Goal: Transaction & Acquisition: Purchase product/service

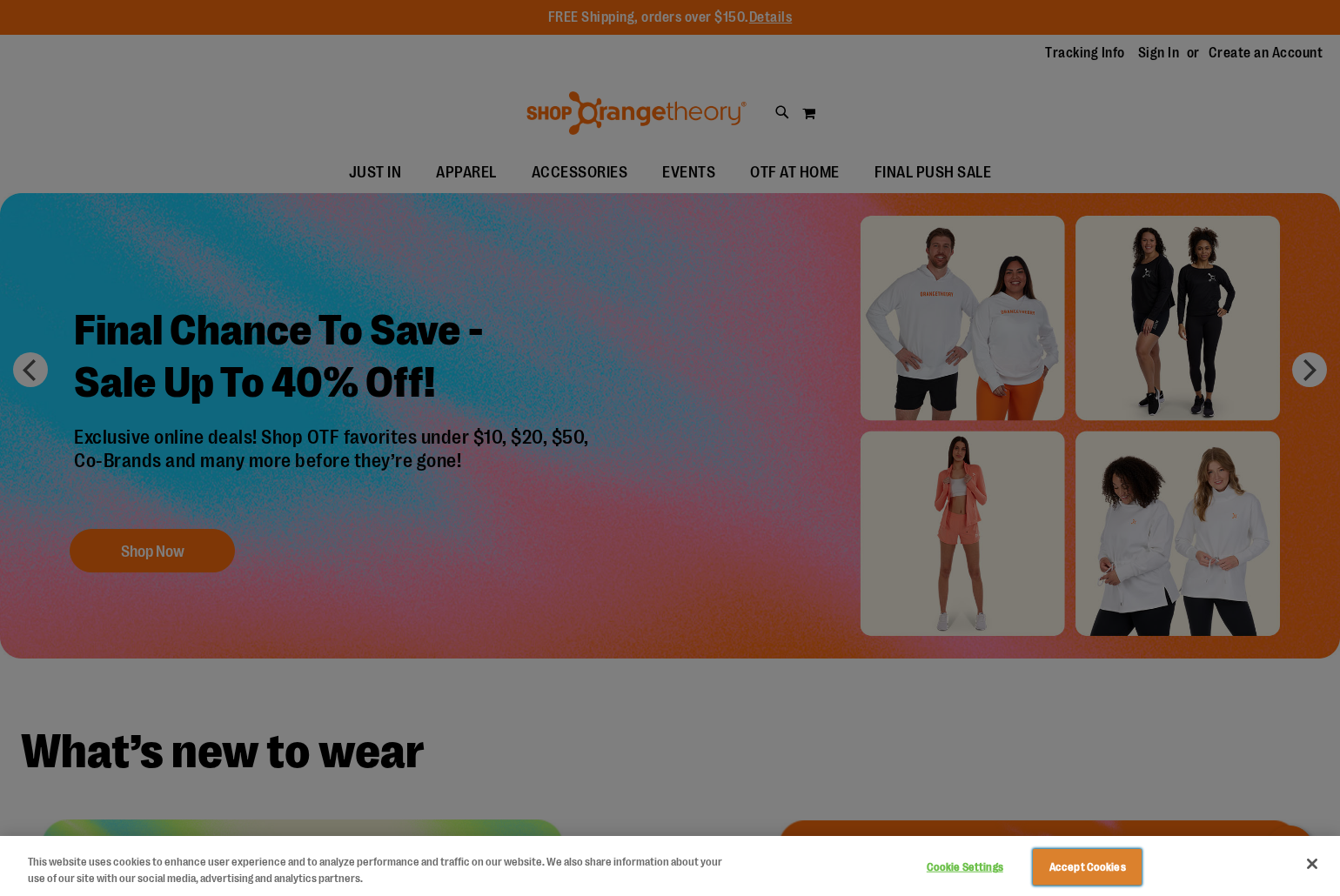
click at [1081, 864] on button "Accept Cookies" at bounding box center [1087, 867] width 109 height 37
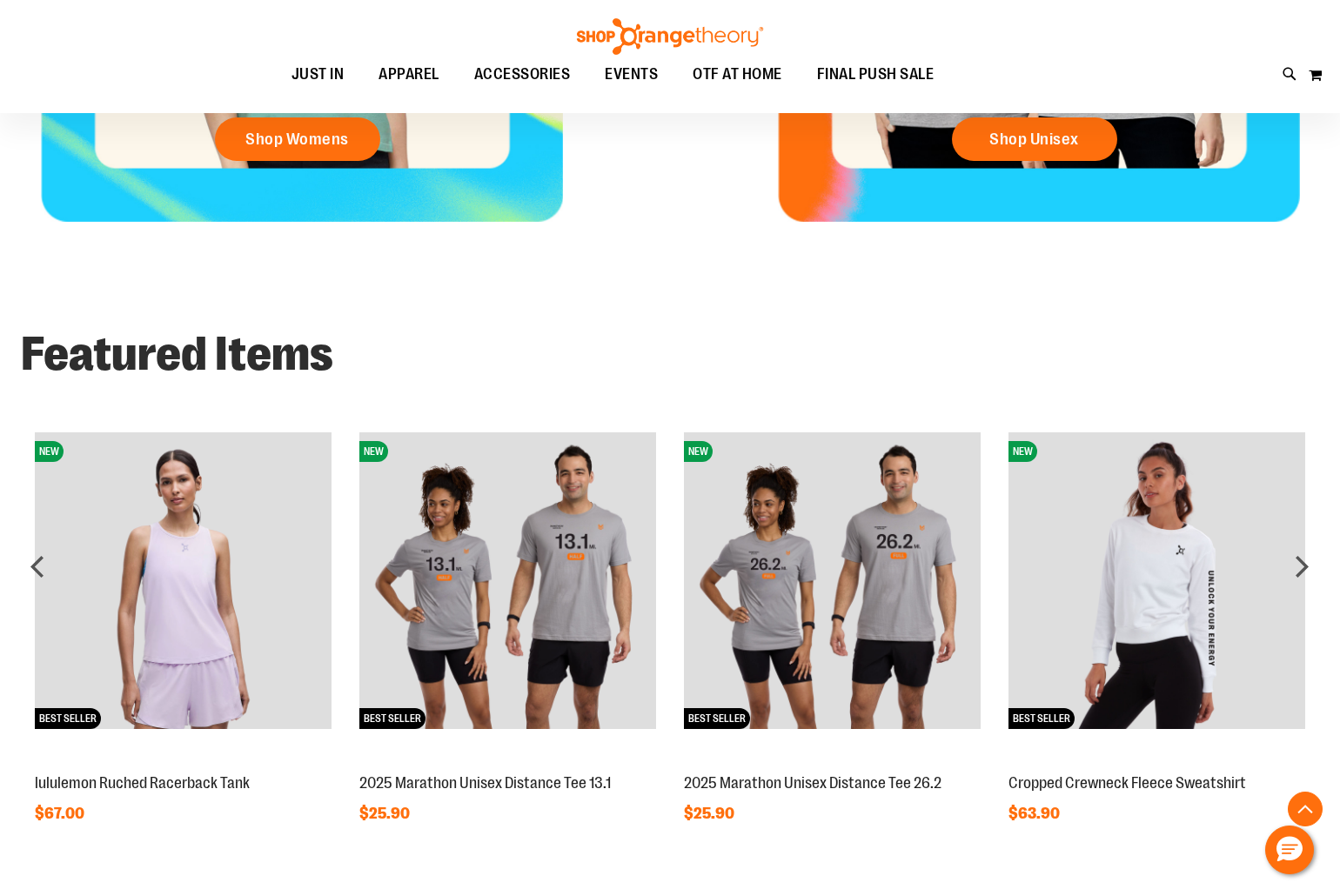
scroll to position [1122, 0]
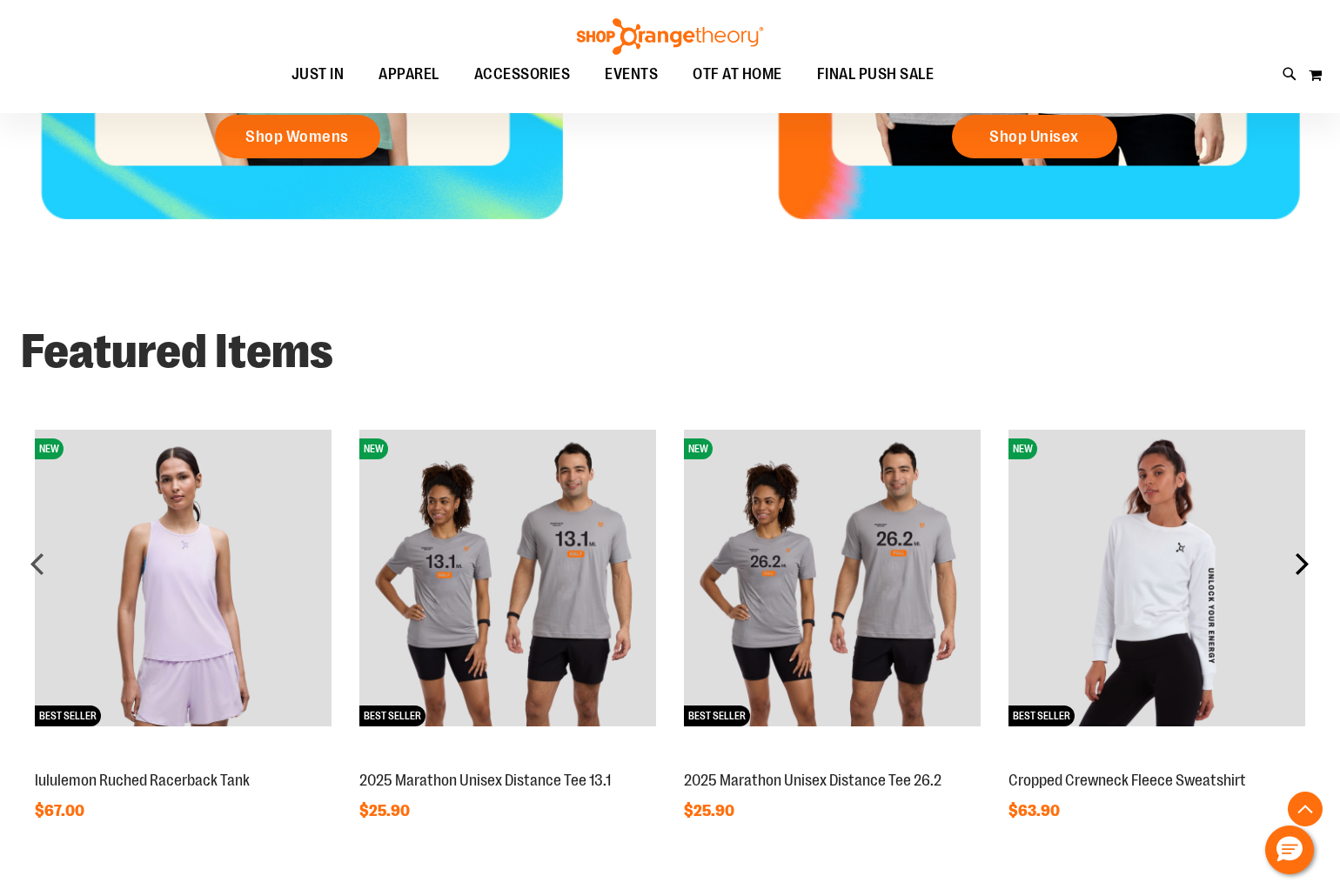
click at [1303, 563] on div "next" at bounding box center [1301, 563] width 35 height 35
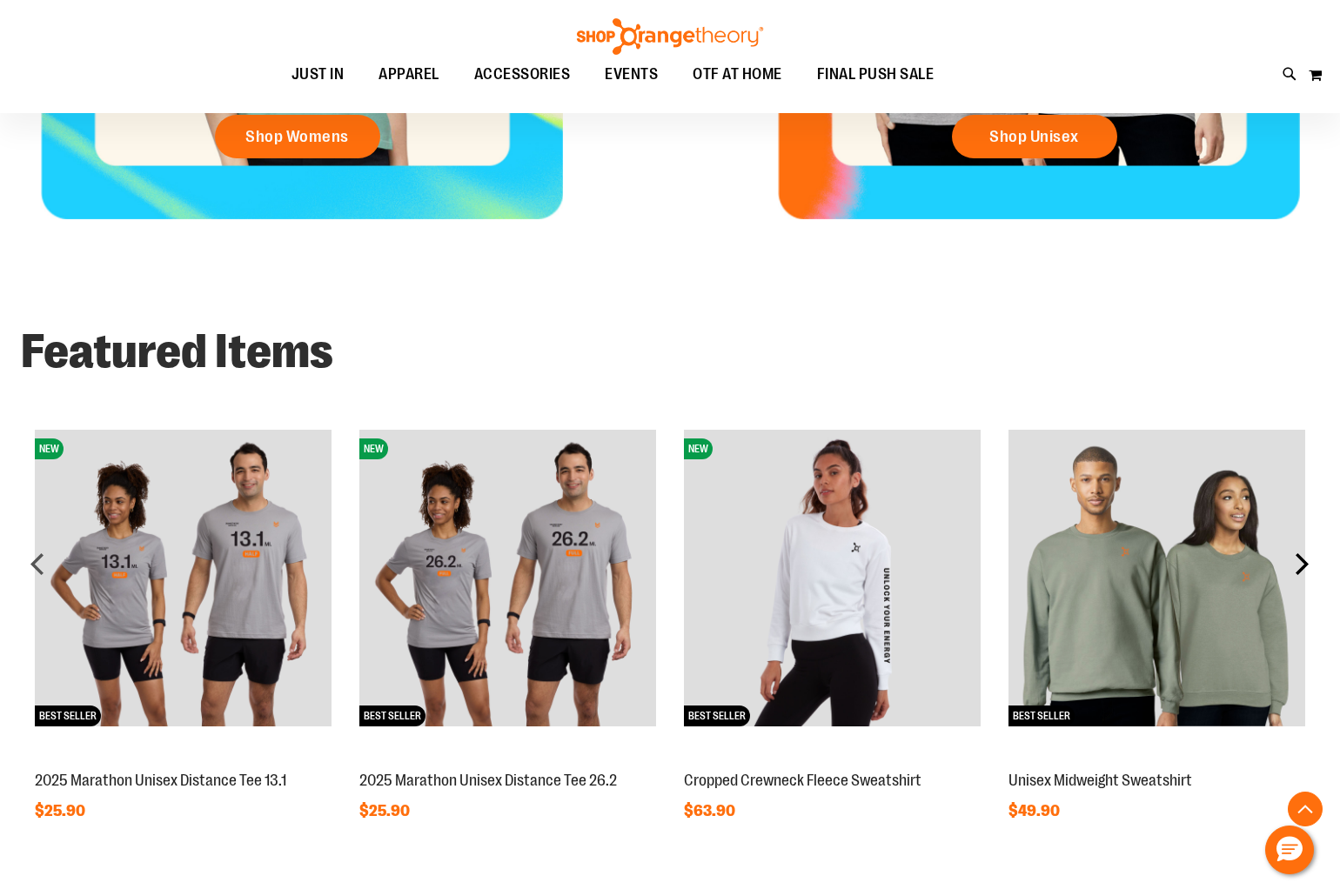
click at [1303, 564] on div "next" at bounding box center [1301, 563] width 35 height 35
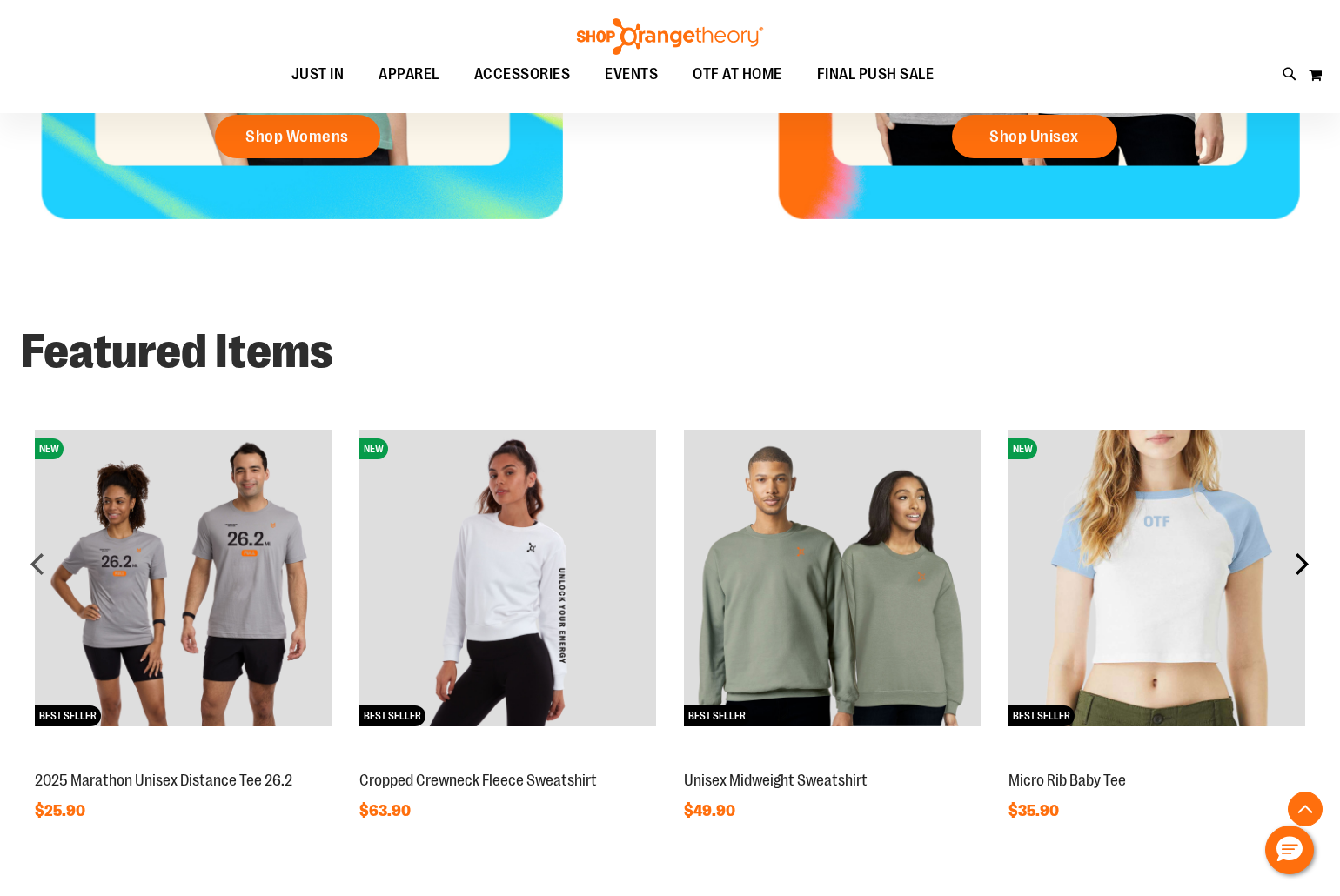
click at [1303, 564] on div "next" at bounding box center [1301, 563] width 35 height 35
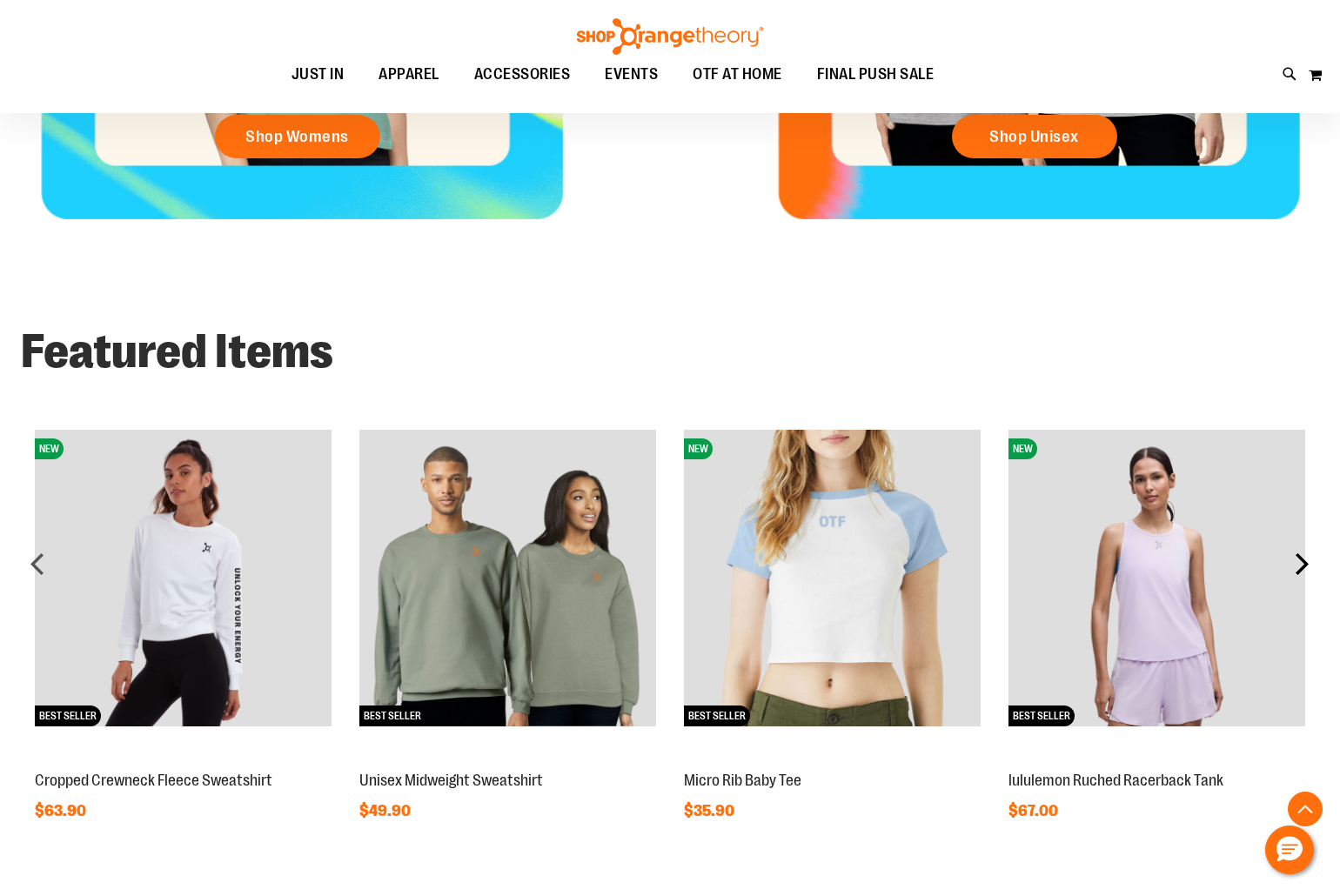
click at [1303, 564] on div "next" at bounding box center [1301, 563] width 35 height 35
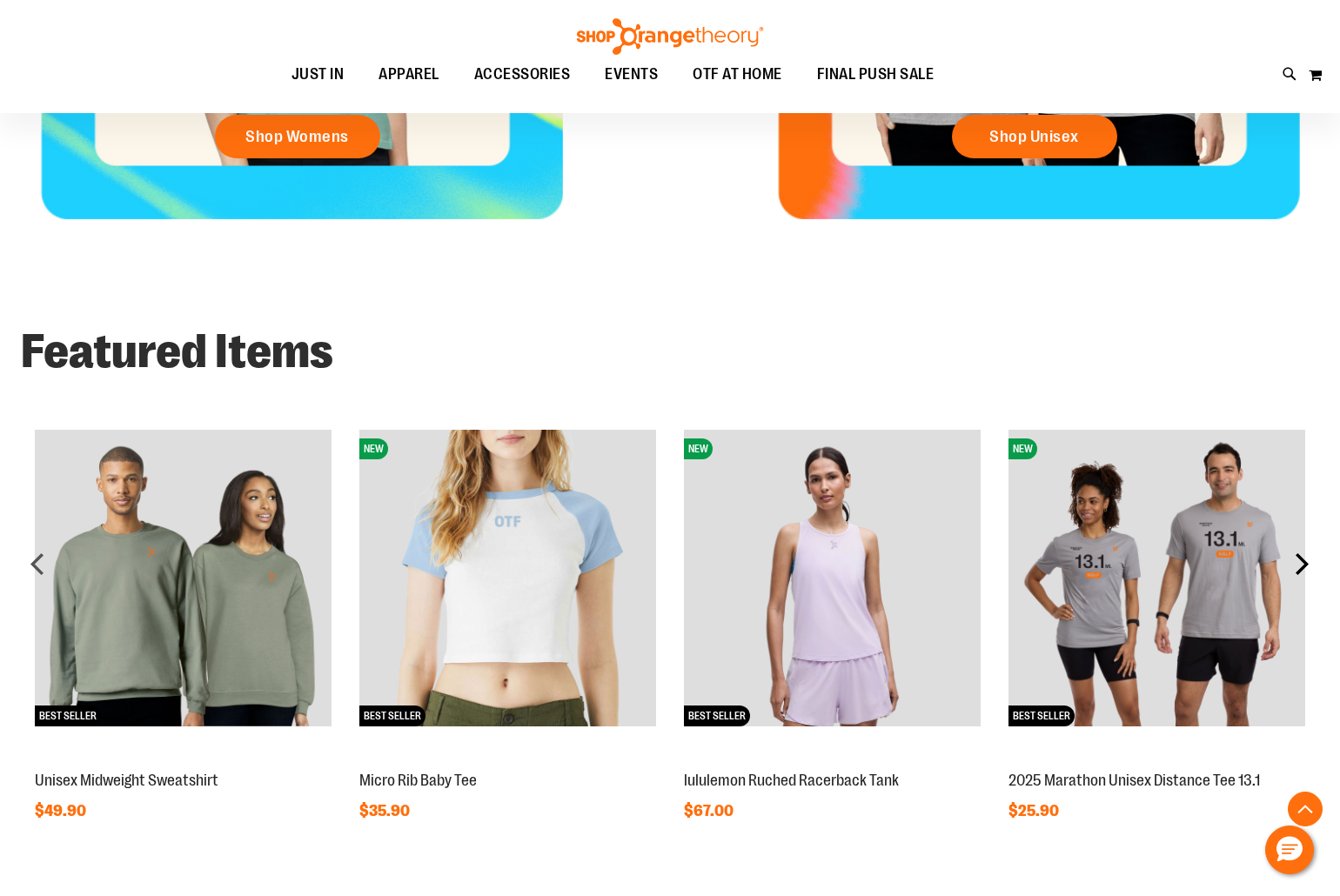
click at [1303, 564] on div "next" at bounding box center [1301, 563] width 35 height 35
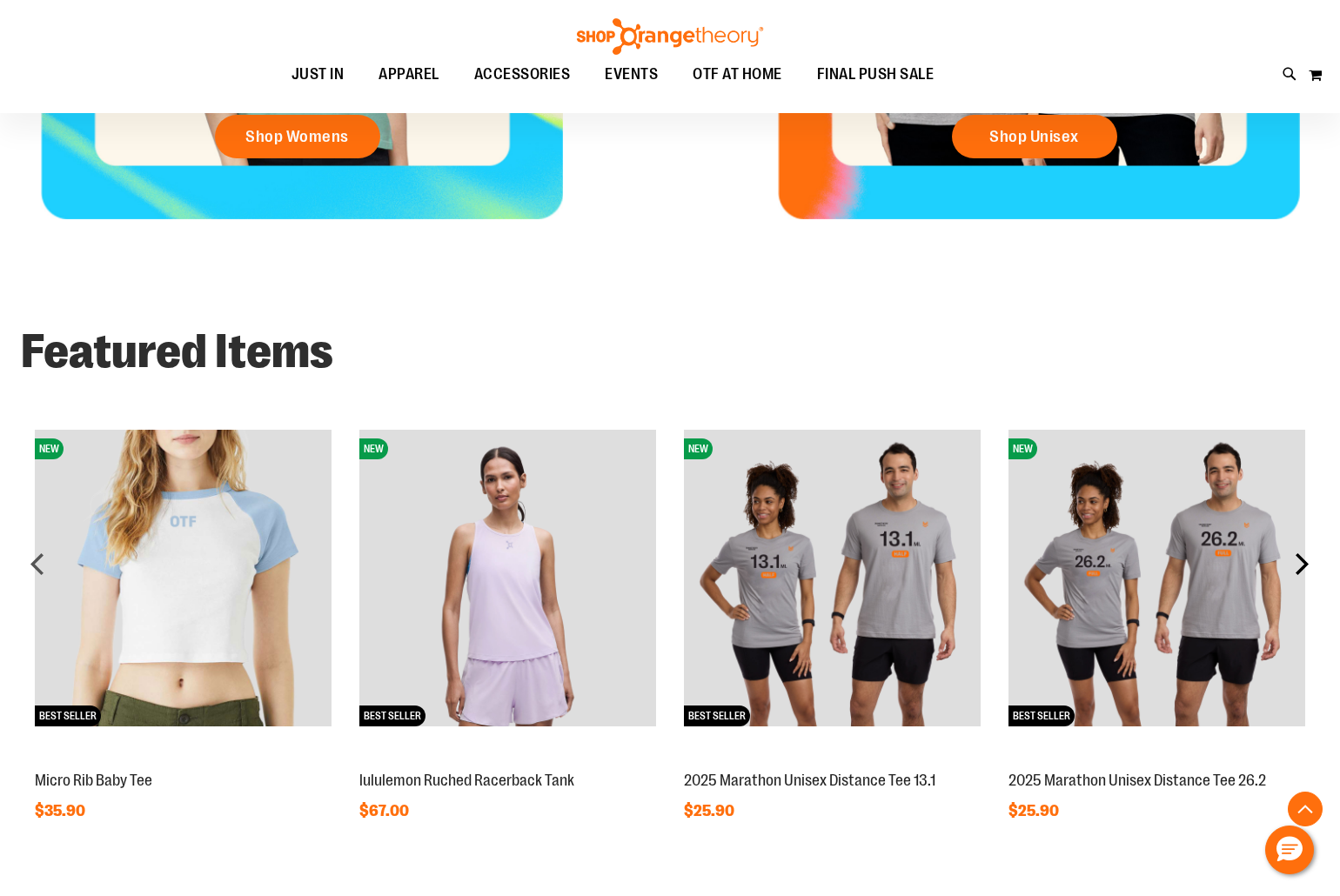
click at [1302, 564] on div "next" at bounding box center [1301, 563] width 35 height 35
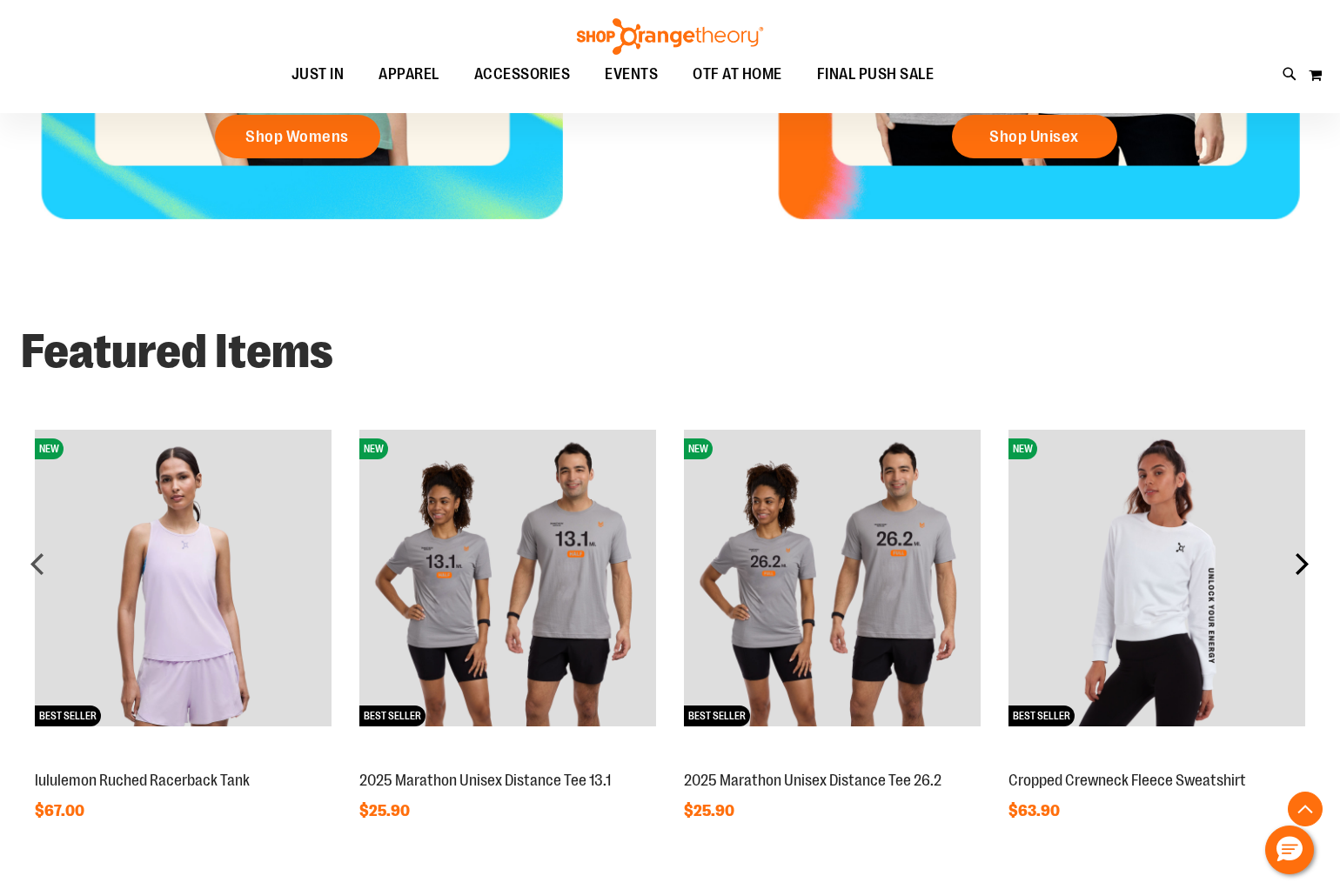
click at [1302, 564] on div "next" at bounding box center [1301, 563] width 35 height 35
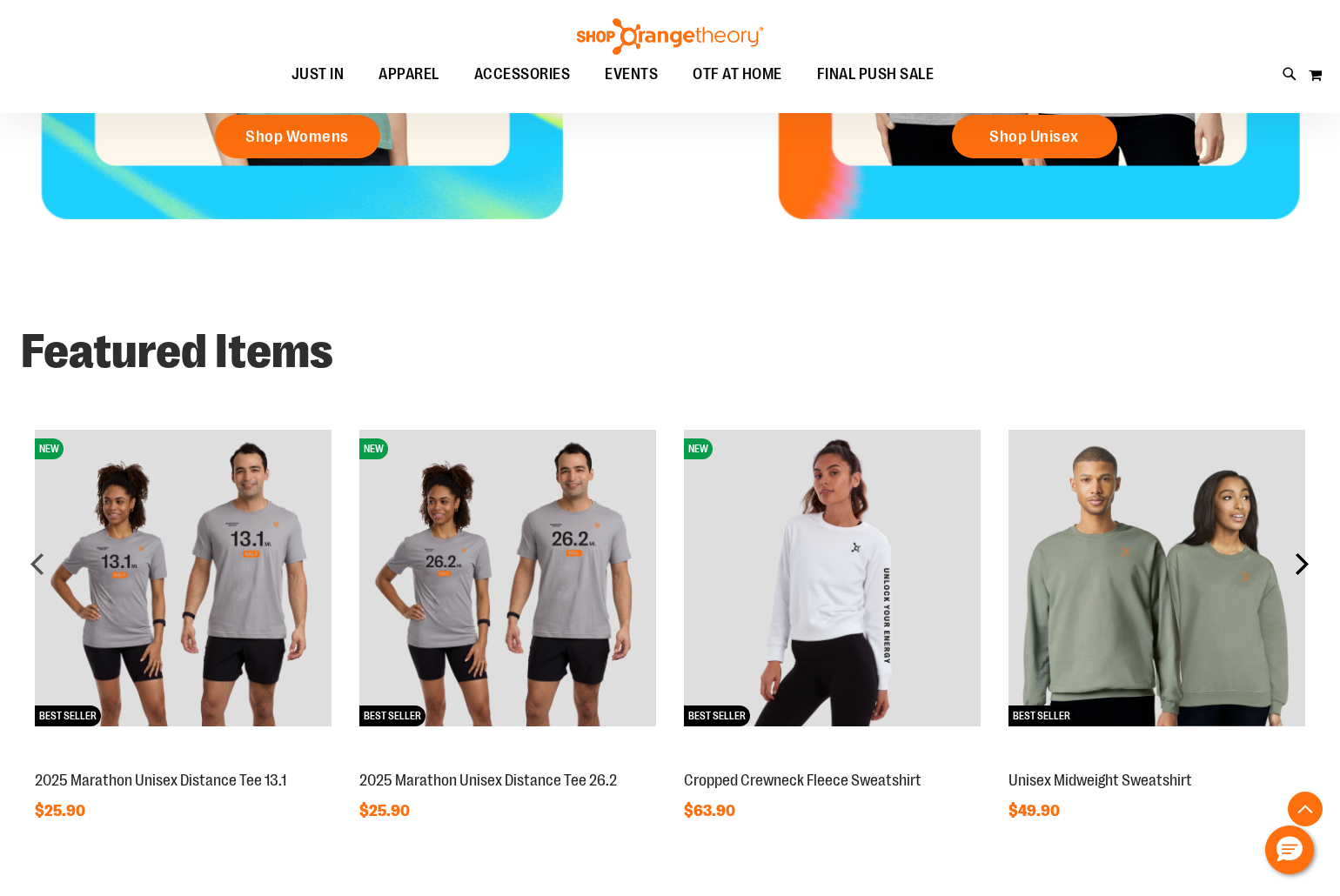
click at [1302, 564] on div "next" at bounding box center [1301, 563] width 35 height 35
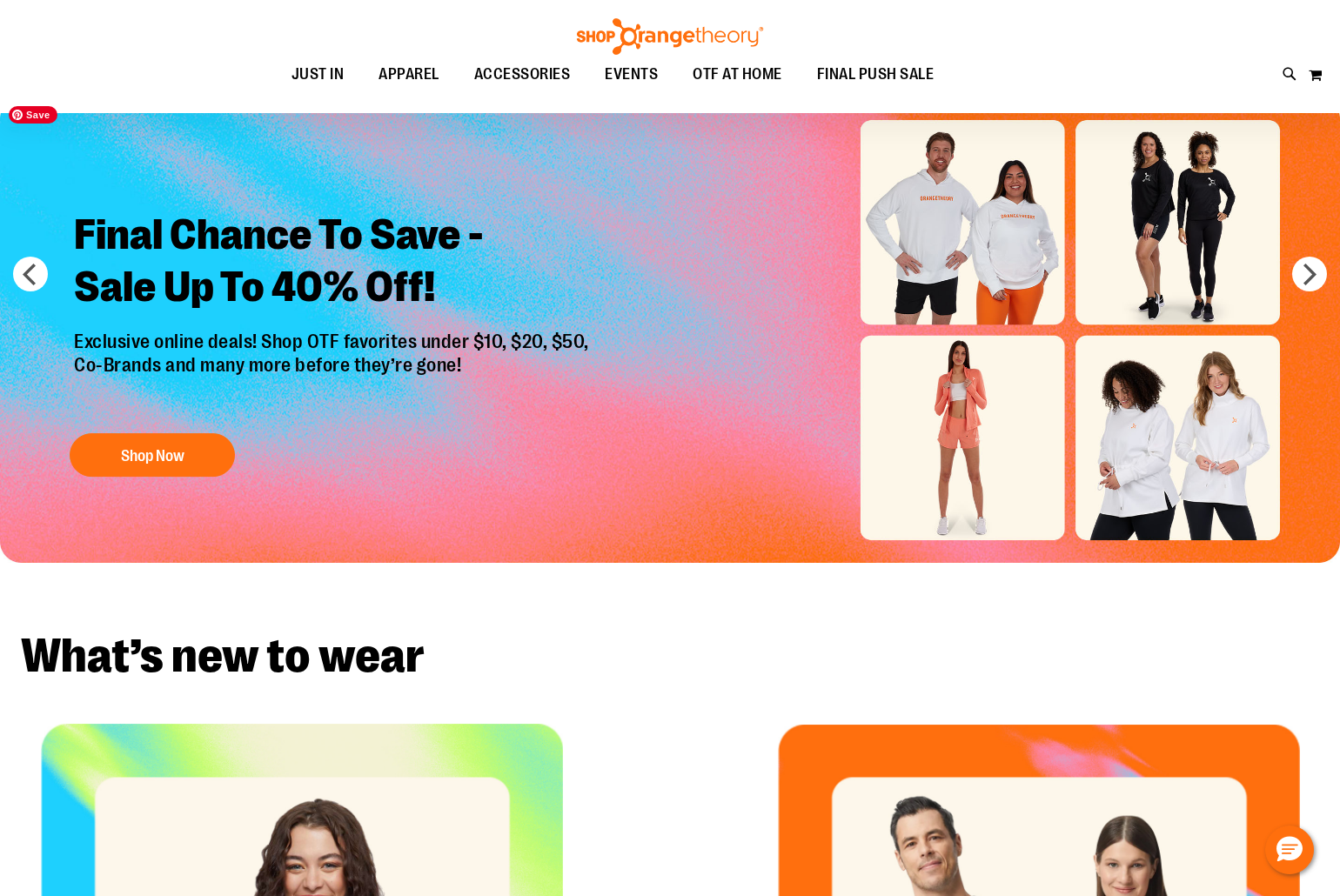
scroll to position [0, 0]
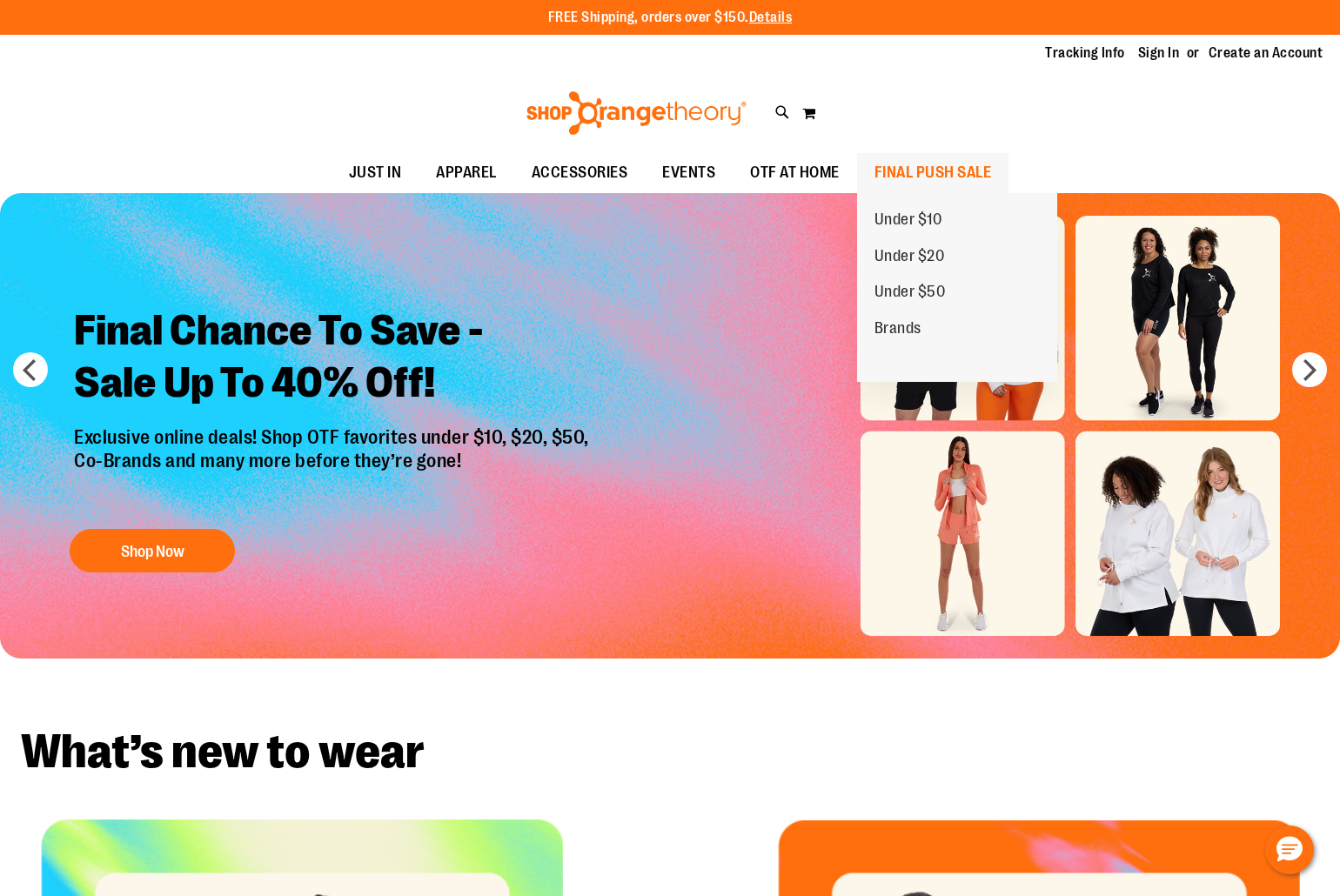
click at [905, 169] on span "FINAL PUSH SALE" at bounding box center [932, 172] width 117 height 39
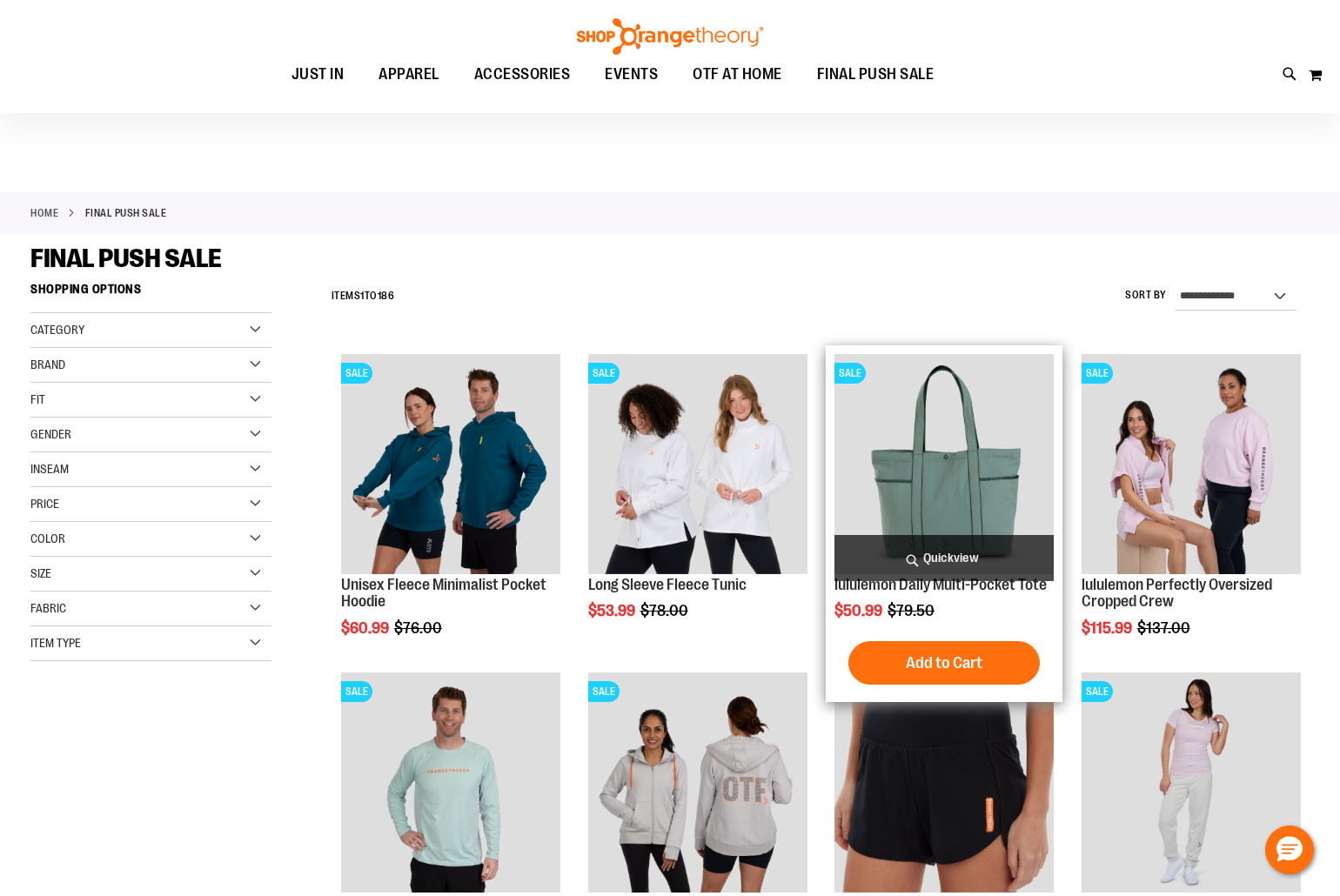
scroll to position [337, 0]
